Goal: Find specific page/section: Find specific page/section

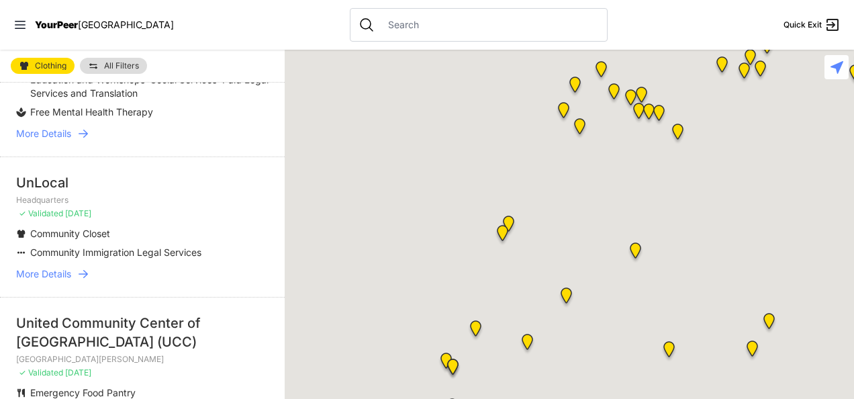
scroll to position [513, 0]
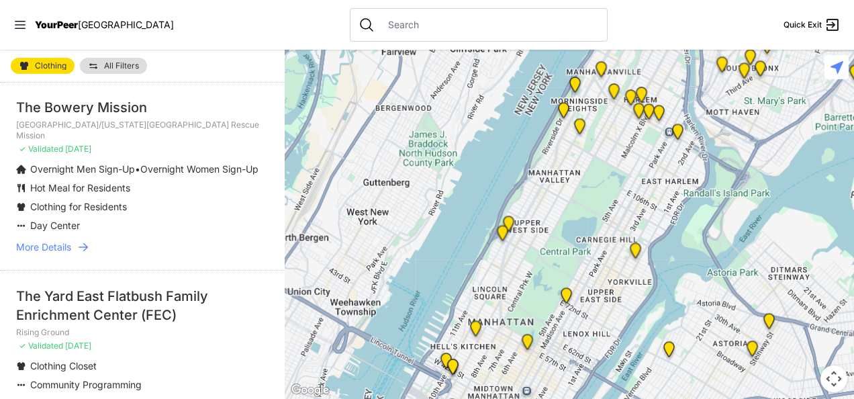
scroll to position [116, 0]
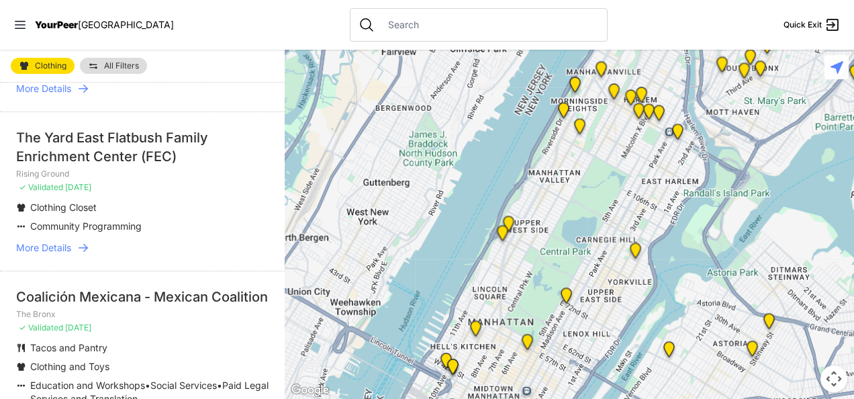
drag, startPoint x: 0, startPoint y: 0, endPoint x: 170, endPoint y: 260, distance: 310.5
click at [170, 260] on li "The Yard East Flatbush Family Enrichment Center (FEC) Rising Ground ✓ Validated…" at bounding box center [142, 190] width 285 height 159
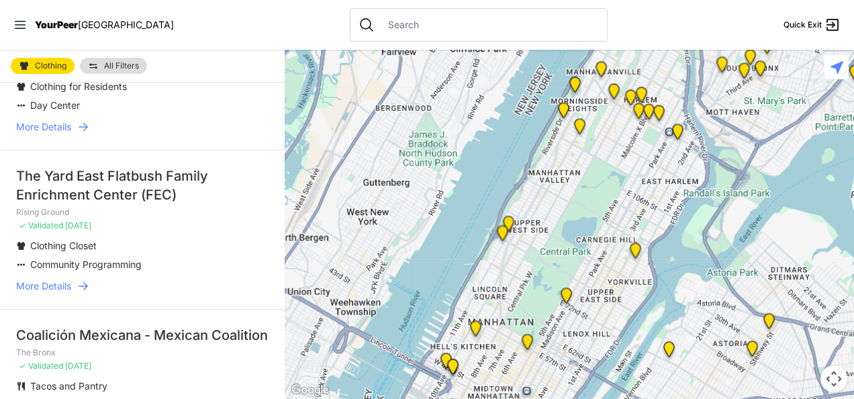
scroll to position [168, 0]
drag, startPoint x: 383, startPoint y: 17, endPoint x: 373, endPoint y: 38, distance: 22.5
click at [373, 38] on div at bounding box center [479, 25] width 258 height 34
drag, startPoint x: 373, startPoint y: 38, endPoint x: 377, endPoint y: 26, distance: 12.7
click at [380, 26] on input "text" at bounding box center [489, 24] width 219 height 13
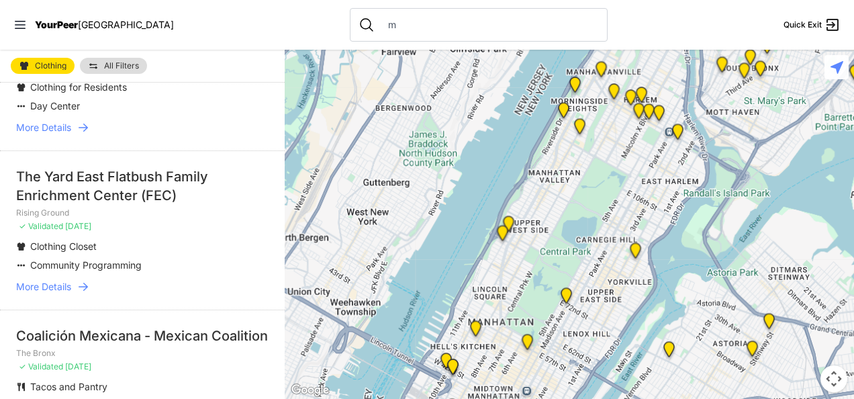
scroll to position [156, 0]
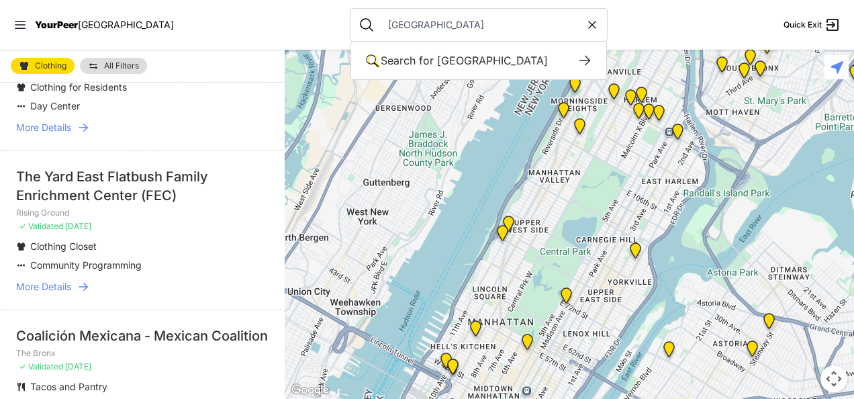
type input "manhattan"
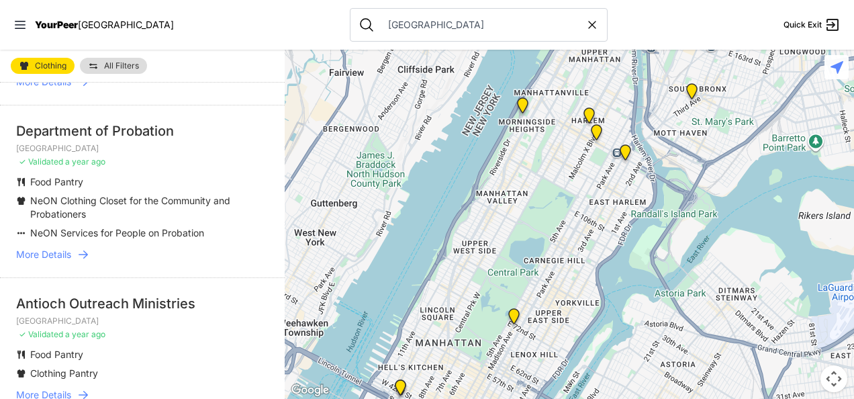
scroll to position [189, 0]
click at [60, 249] on span "More Details" at bounding box center [43, 255] width 55 height 13
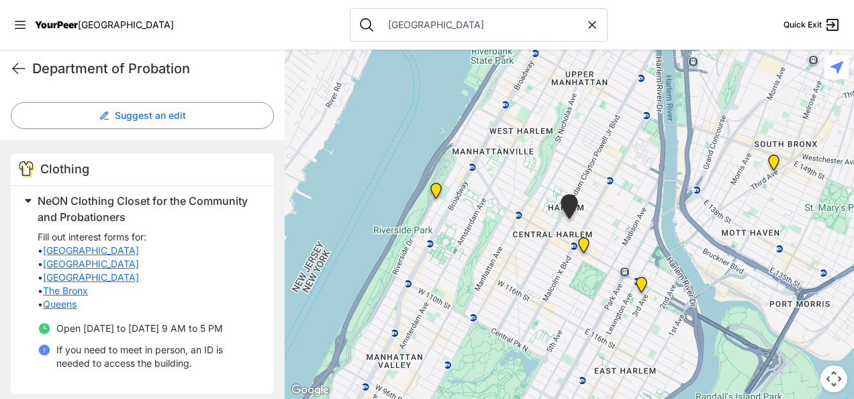
scroll to position [350, 0]
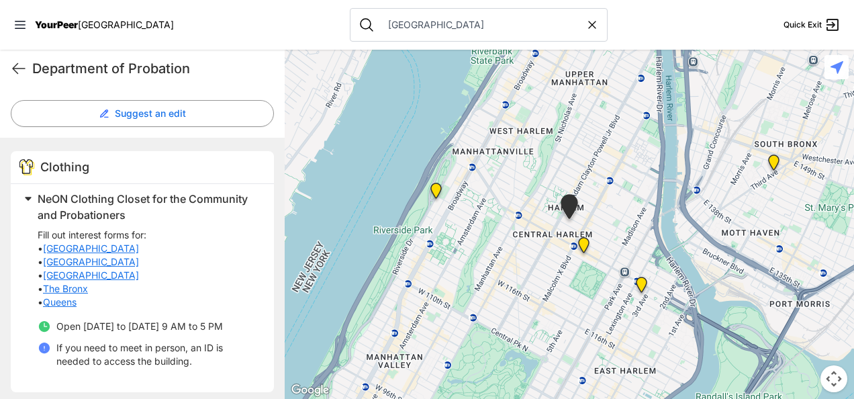
click at [67, 243] on link "[GEOGRAPHIC_DATA]" at bounding box center [91, 248] width 96 height 13
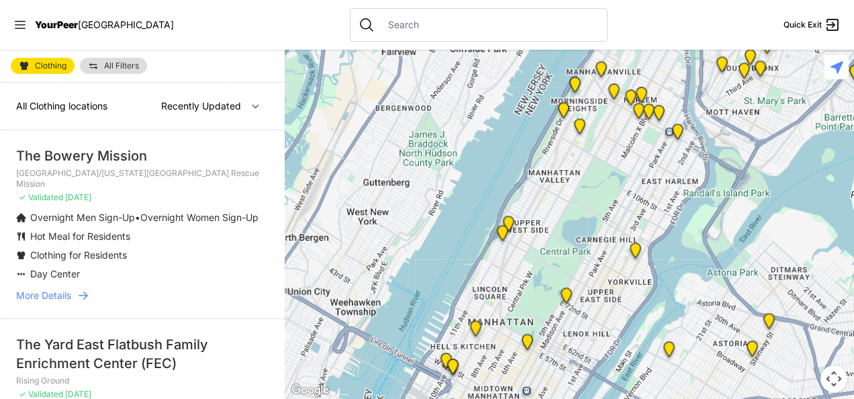
select select "recentlyUpdated"
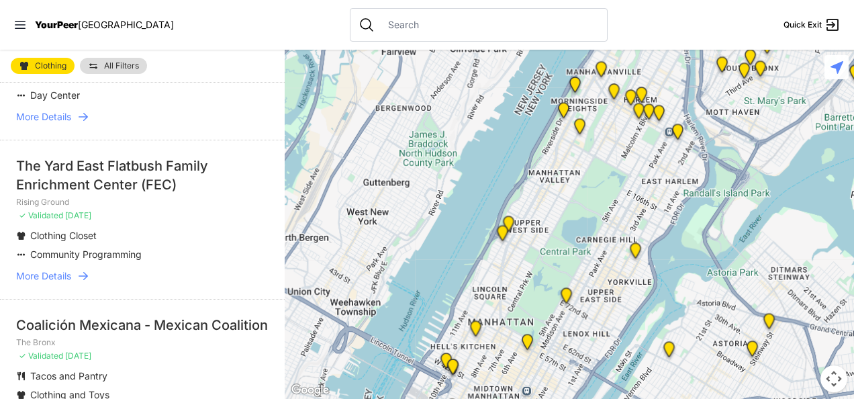
scroll to position [181, 0]
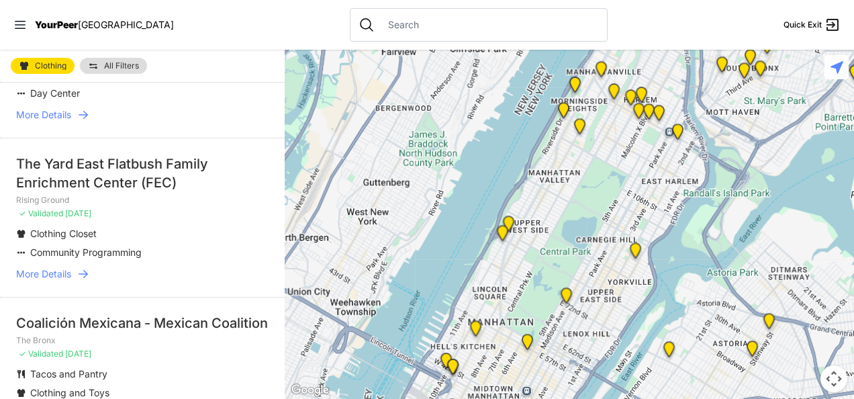
click at [149, 258] on li "Community Programming" at bounding box center [142, 252] width 253 height 13
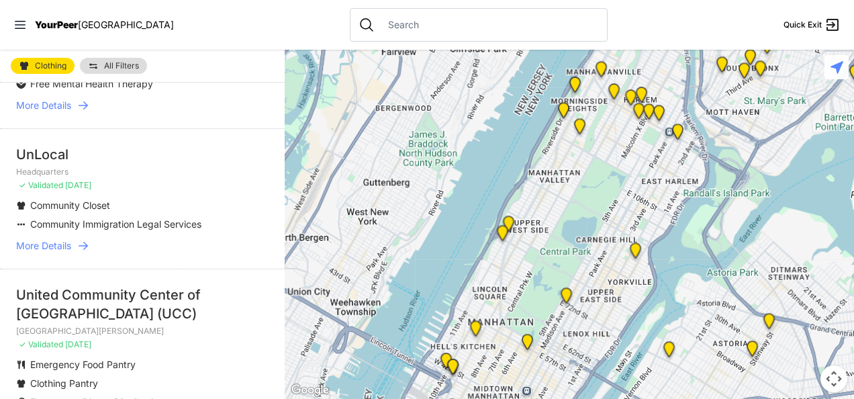
scroll to position [541, 0]
click at [59, 252] on span "More Details" at bounding box center [43, 244] width 55 height 13
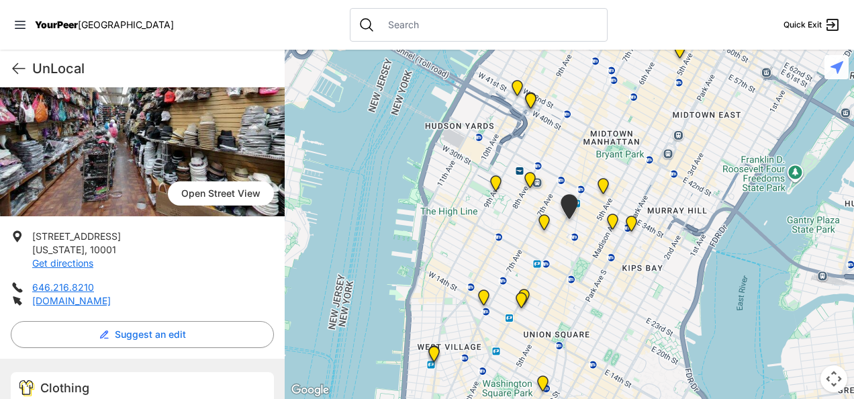
scroll to position [129, 0]
click at [60, 305] on link "[DOMAIN_NAME]" at bounding box center [71, 300] width 79 height 11
